Goal: Information Seeking & Learning: Learn about a topic

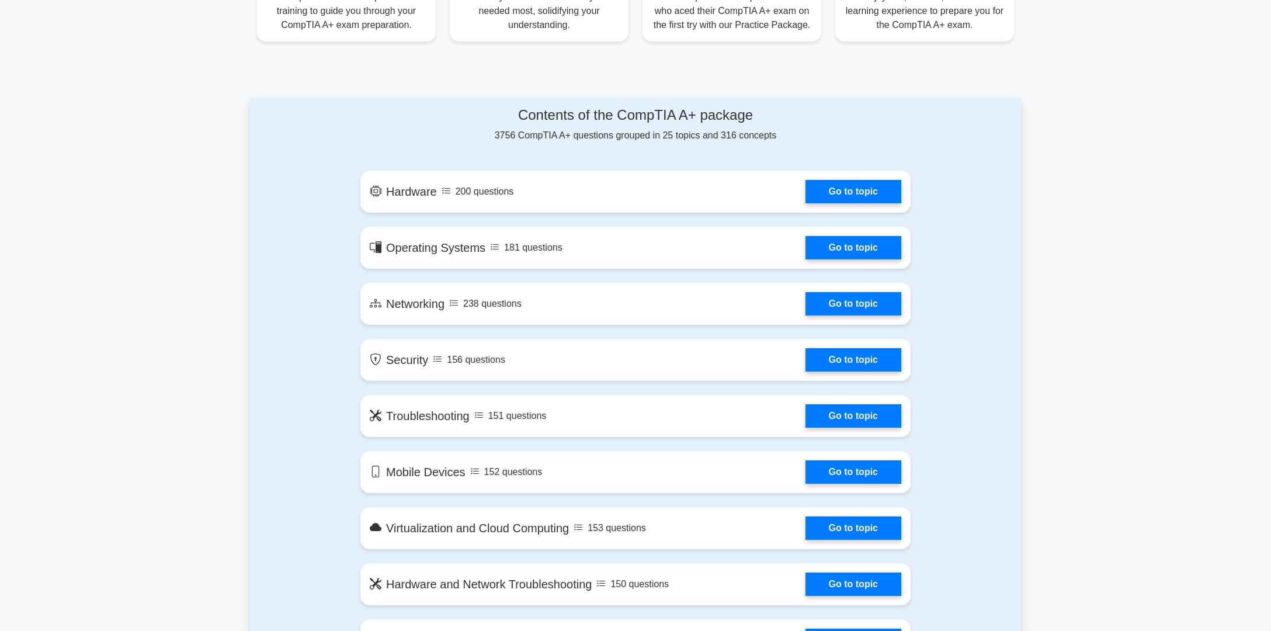
scroll to position [526, 0]
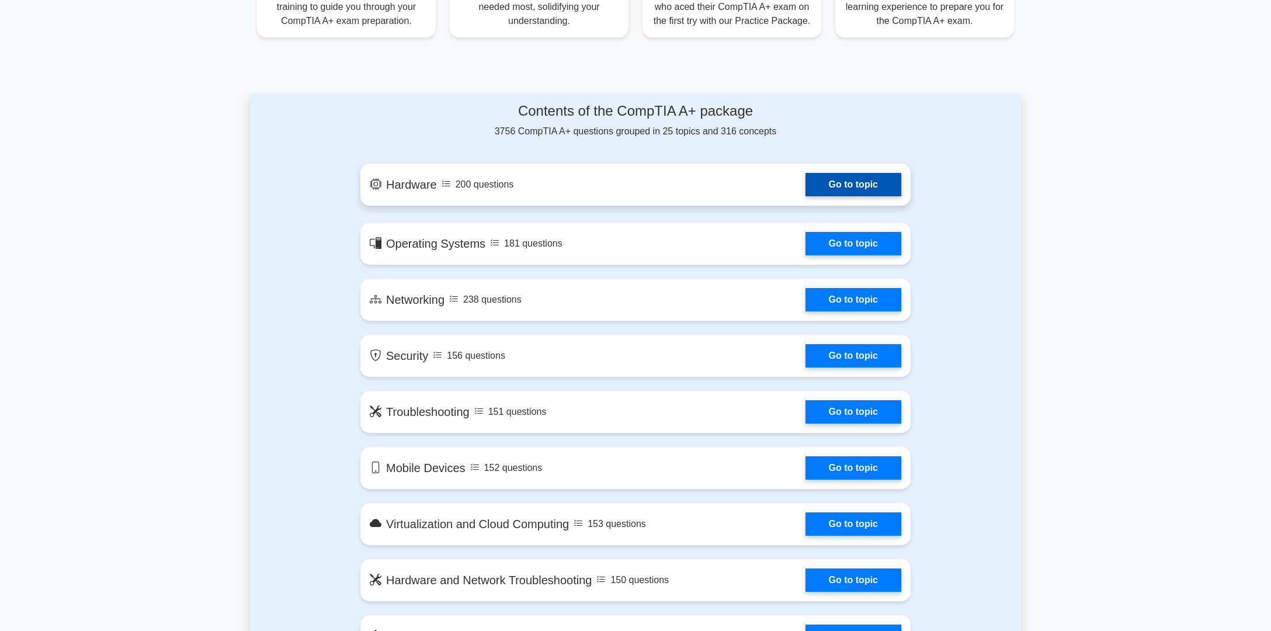
click at [873, 188] on link "Go to topic" at bounding box center [854, 184] width 96 height 23
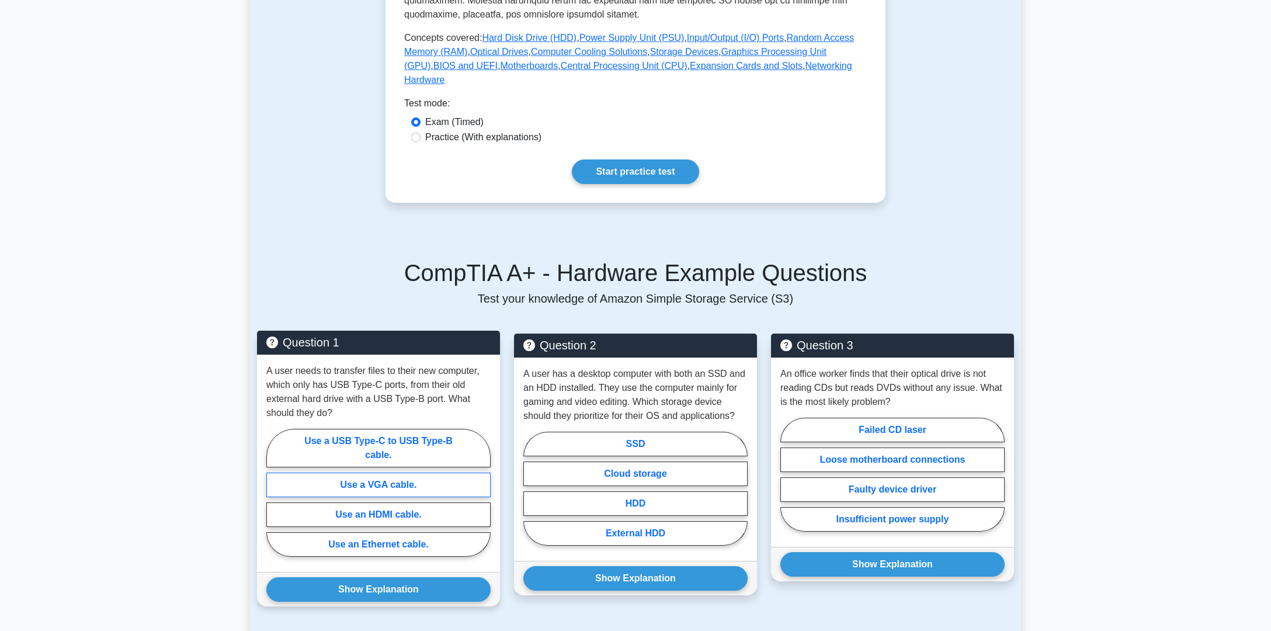
scroll to position [351, 0]
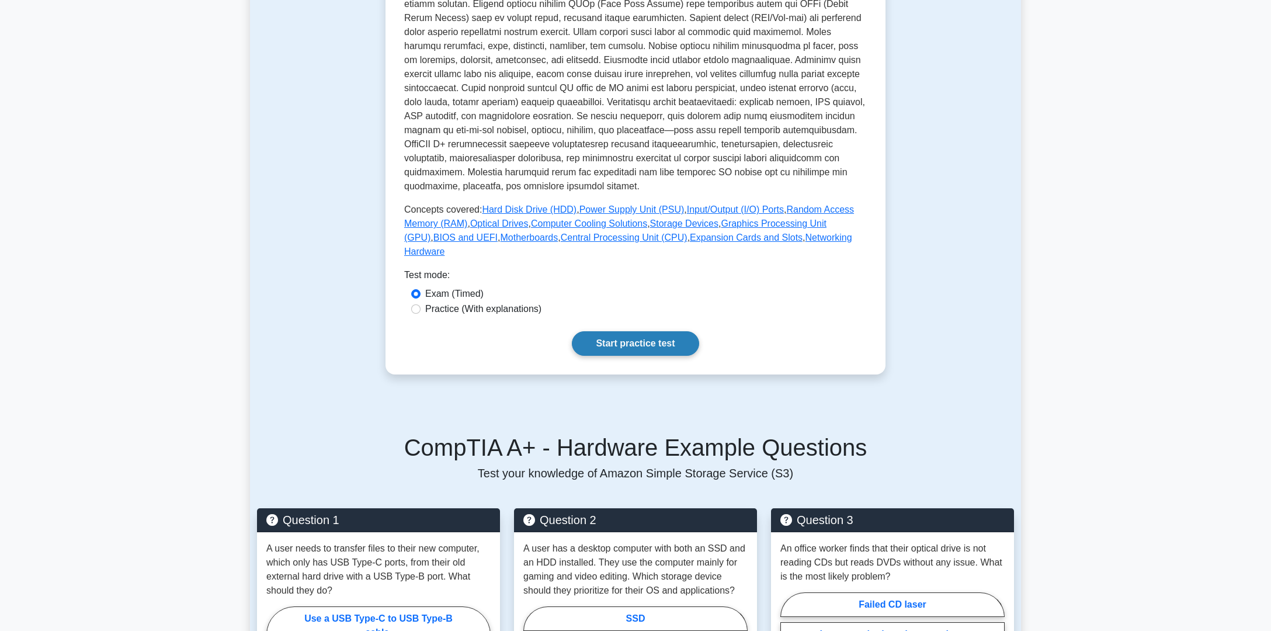
click at [661, 337] on link "Start practice test" at bounding box center [635, 343] width 127 height 25
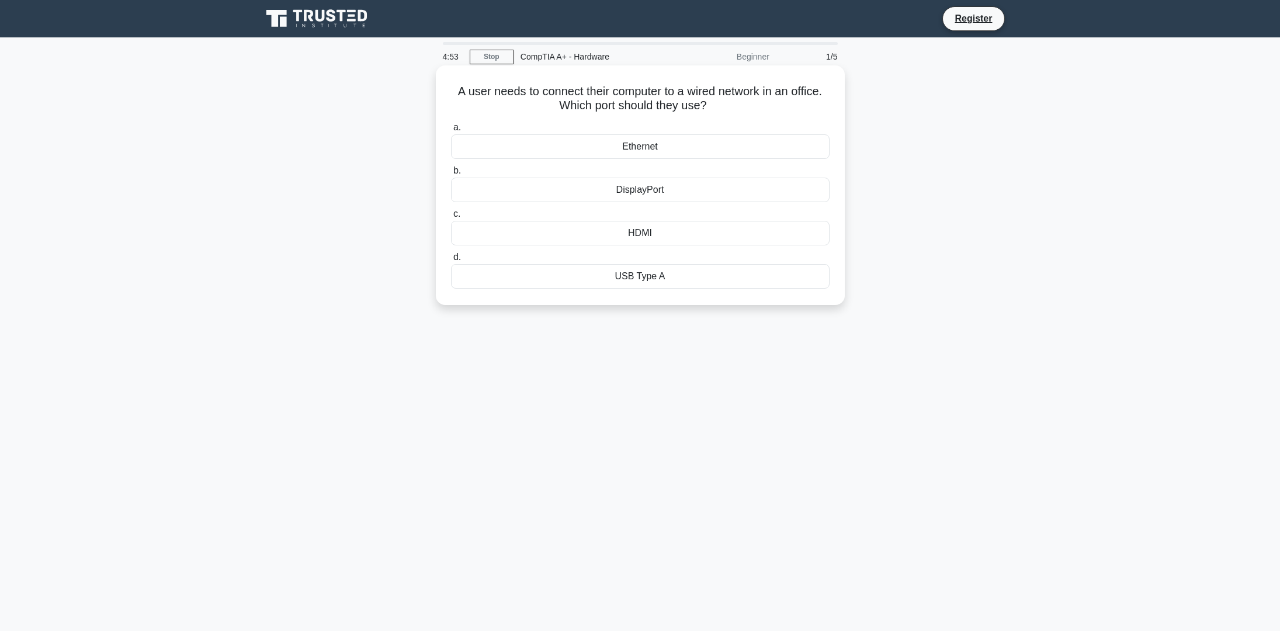
click at [644, 147] on div "Ethernet" at bounding box center [640, 146] width 379 height 25
click at [451, 131] on input "a. Ethernet" at bounding box center [451, 128] width 0 height 8
click at [661, 236] on div "PS/2 port" at bounding box center [640, 233] width 379 height 25
click at [451, 218] on input "c. PS/2 port" at bounding box center [451, 214] width 0 height 8
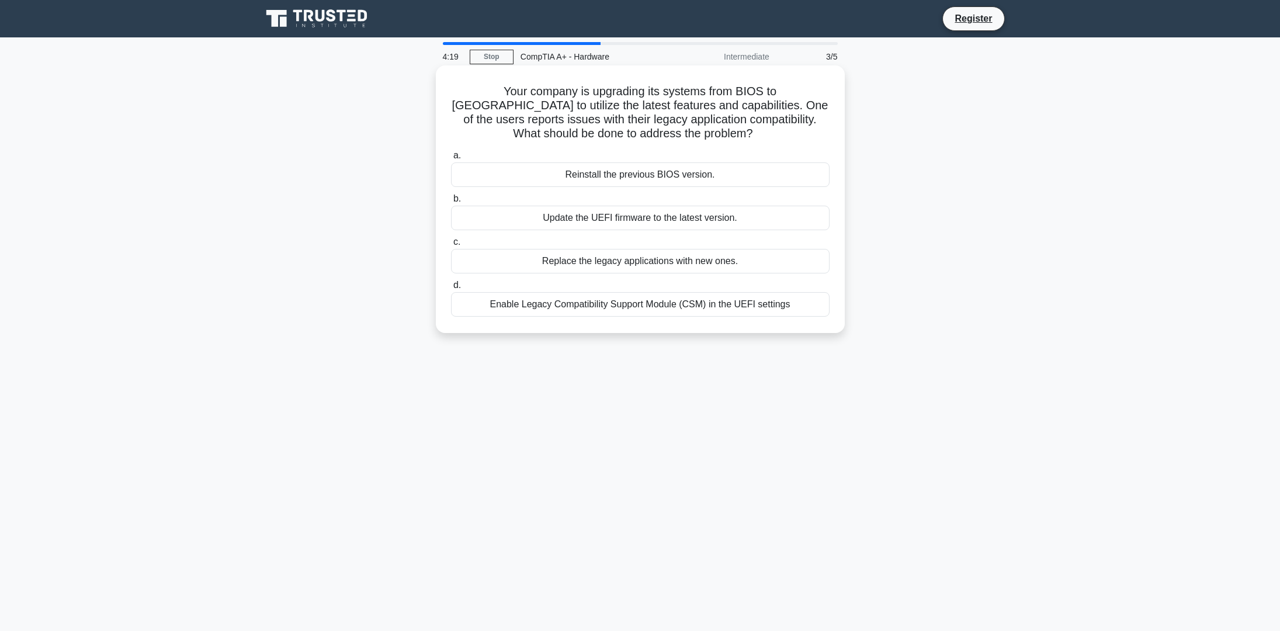
click at [591, 308] on div "Enable Legacy Compatibility Support Module (CSM) in the UEFI settings" at bounding box center [640, 304] width 379 height 25
click at [451, 289] on input "d. Enable Legacy Compatibility Support Module (CSM) in the UEFI settings" at bounding box center [451, 286] width 0 height 8
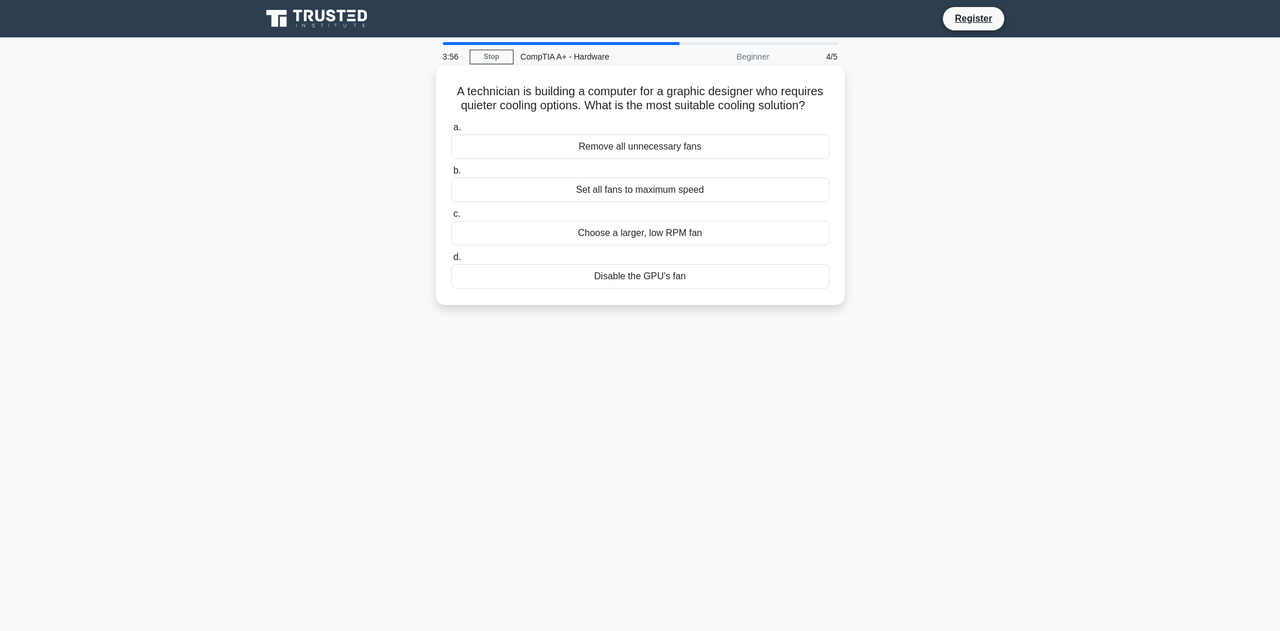
click at [651, 237] on div "Choose a larger, low RPM fan" at bounding box center [640, 233] width 379 height 25
click at [451, 218] on input "c. Choose a larger, low RPM fan" at bounding box center [451, 214] width 0 height 8
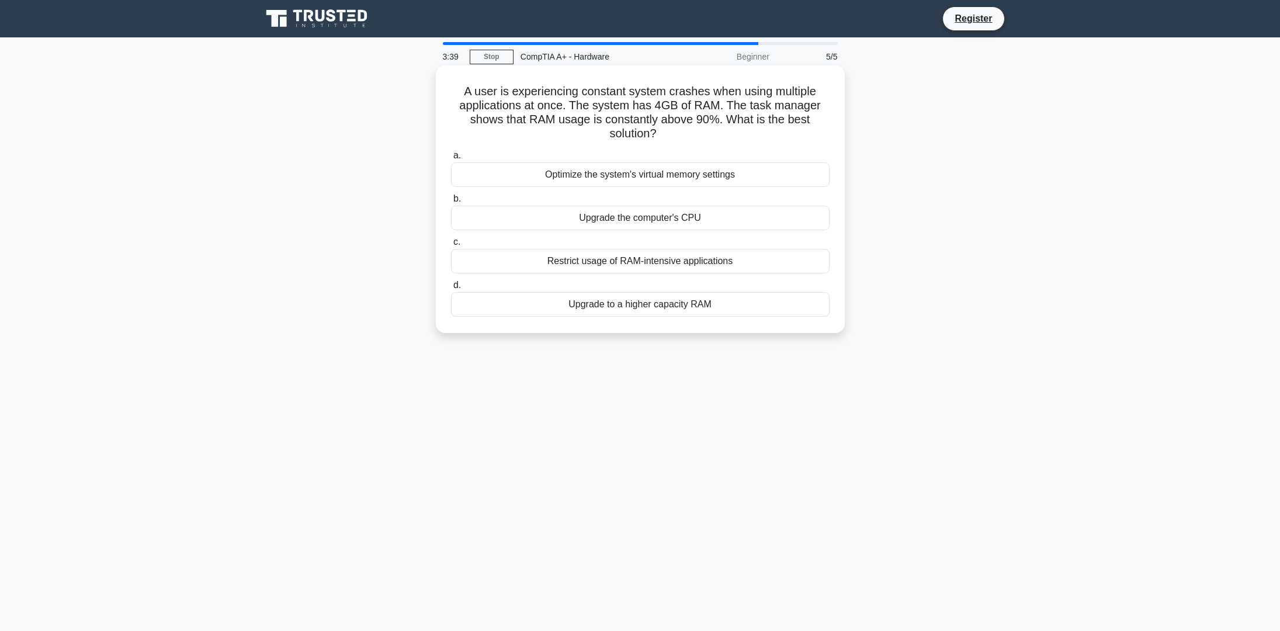
click at [653, 307] on div "Upgrade to a higher capacity RAM" at bounding box center [640, 304] width 379 height 25
click at [451, 289] on input "d. Upgrade to a higher capacity RAM" at bounding box center [451, 286] width 0 height 8
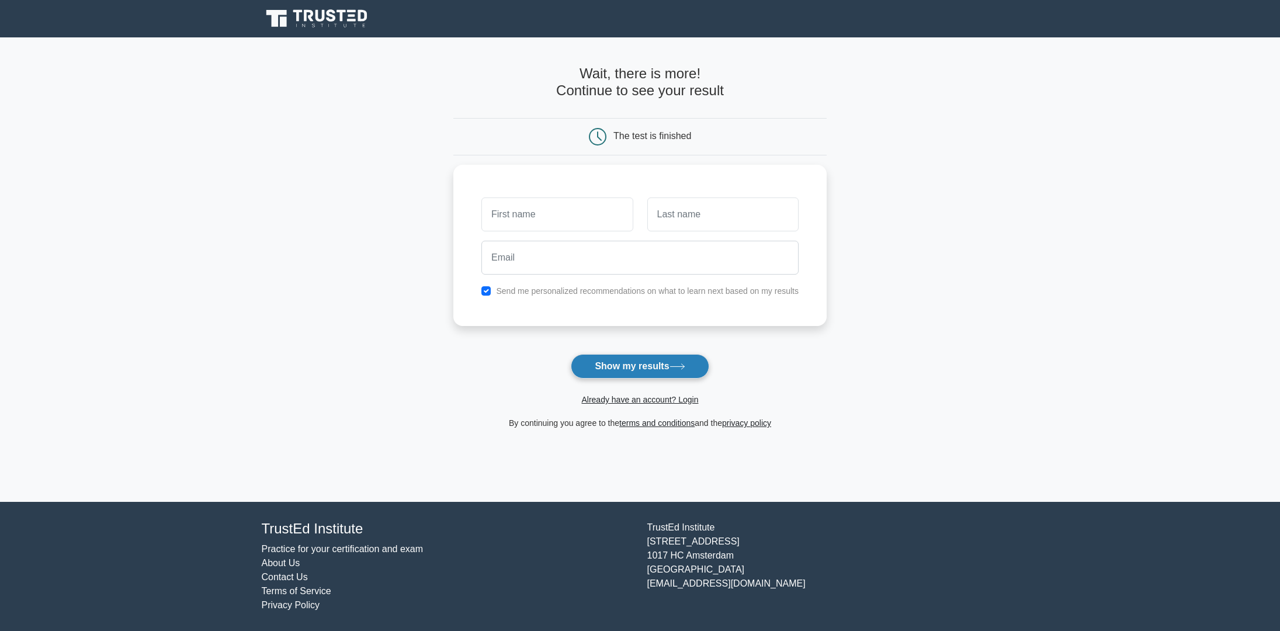
click at [654, 367] on button "Show my results" at bounding box center [640, 366] width 138 height 25
